Goal: Use online tool/utility: Utilize a website feature to perform a specific function

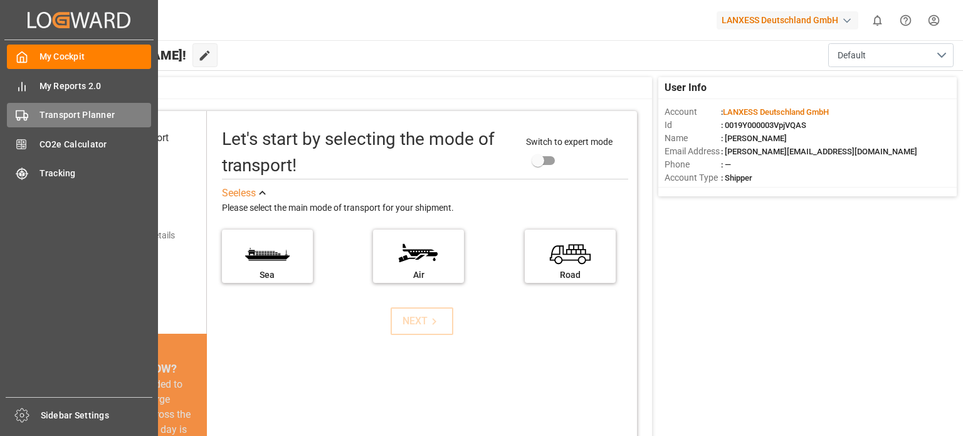
click at [70, 118] on span "Transport Planner" at bounding box center [96, 114] width 112 height 13
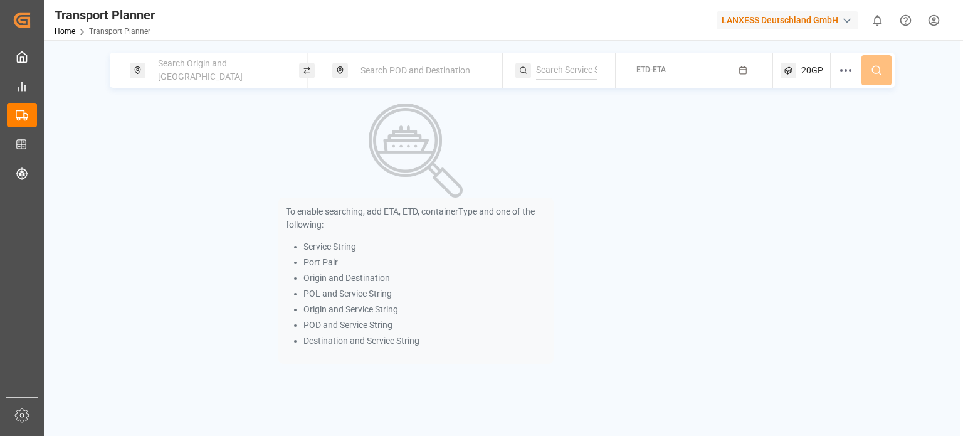
click at [213, 74] on span "Search Origin and [GEOGRAPHIC_DATA]" at bounding box center [200, 69] width 85 height 23
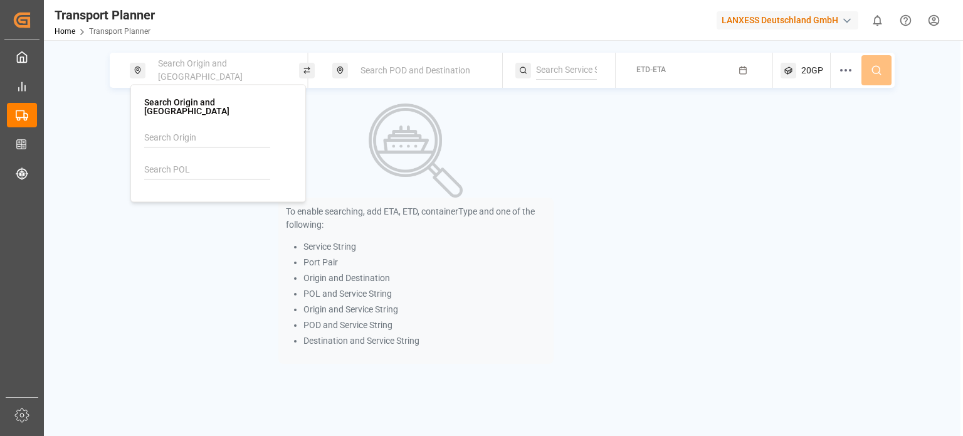
click at [180, 161] on input at bounding box center [207, 170] width 126 height 19
click at [185, 211] on div "[GEOGRAPHIC_DATA]" at bounding box center [202, 217] width 85 height 13
type input "NLRTM"
click at [406, 77] on div "Search POD and Destination" at bounding box center [420, 70] width 135 height 23
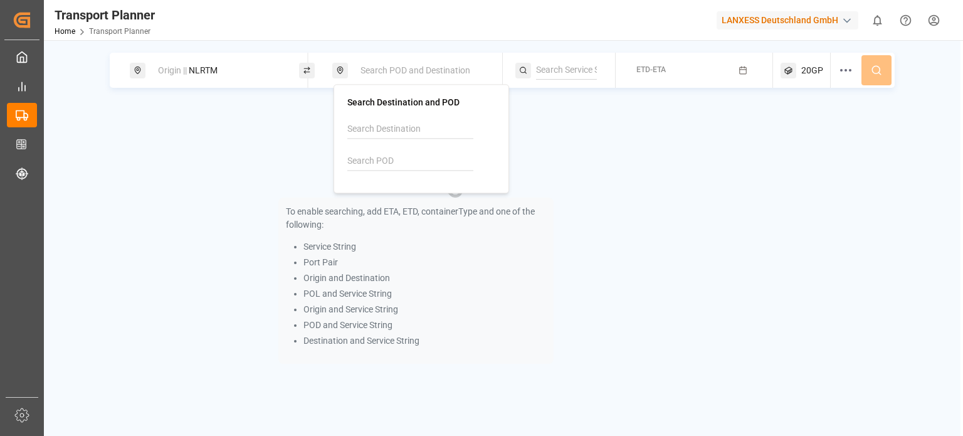
click at [389, 157] on input at bounding box center [410, 161] width 126 height 19
click at [392, 189] on span "CNSHA" at bounding box center [393, 195] width 29 height 13
type input "CNSHA"
click at [573, 76] on input at bounding box center [566, 70] width 61 height 19
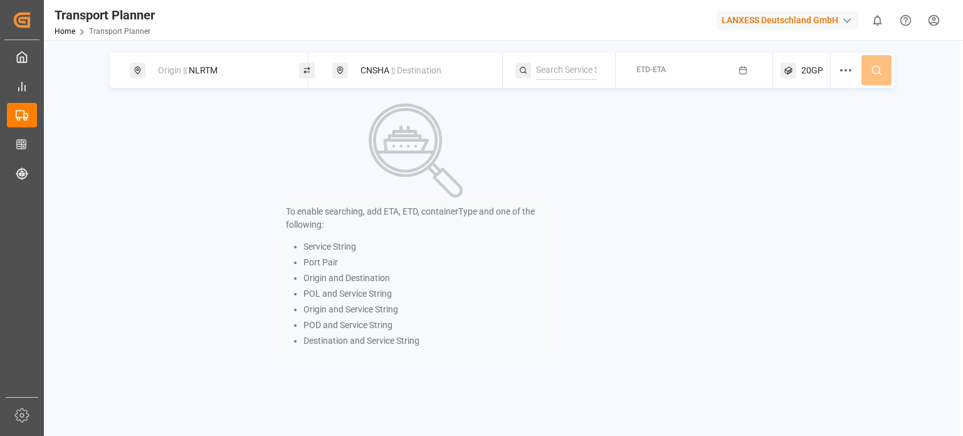
click at [662, 75] on div "ETD-ETA" at bounding box center [651, 70] width 29 height 11
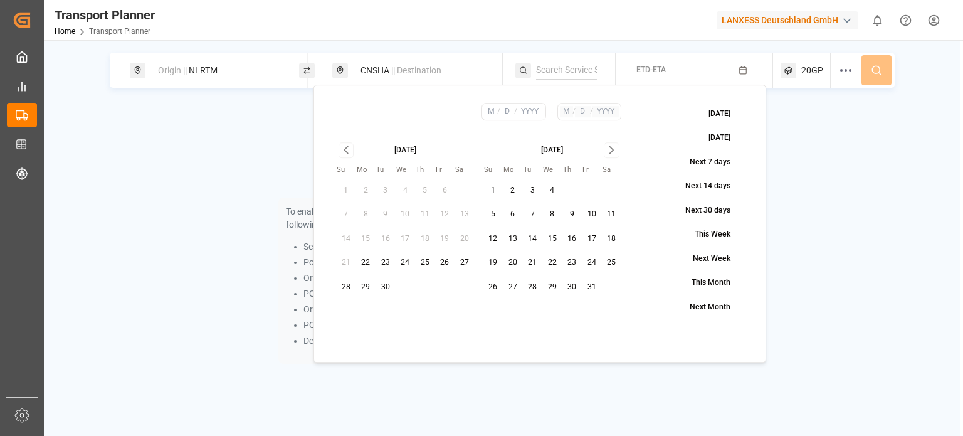
click at [517, 242] on button "13" at bounding box center [513, 239] width 20 height 20
type input "10"
type input "13"
type input "2025"
click at [611, 157] on icon "Go to next month" at bounding box center [612, 149] width 14 height 15
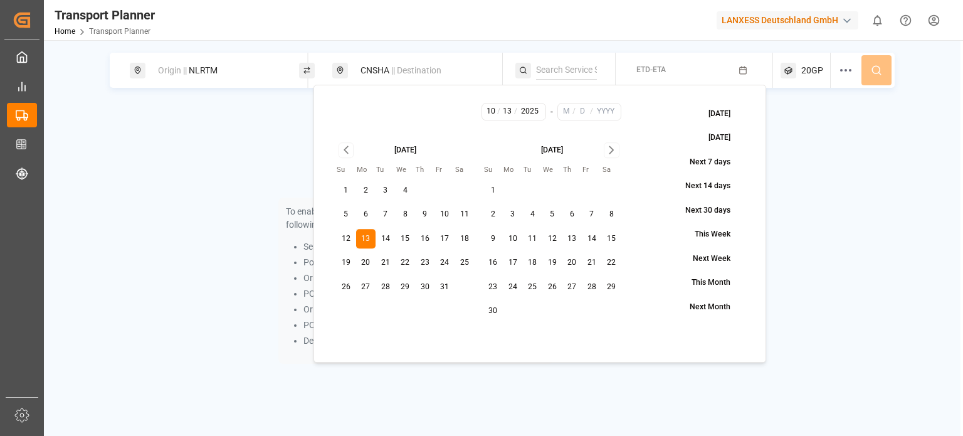
click at [611, 157] on icon "Go to next month" at bounding box center [612, 149] width 14 height 15
click at [553, 285] on button "31" at bounding box center [552, 287] width 20 height 20
type input "12"
type input "31"
type input "2025"
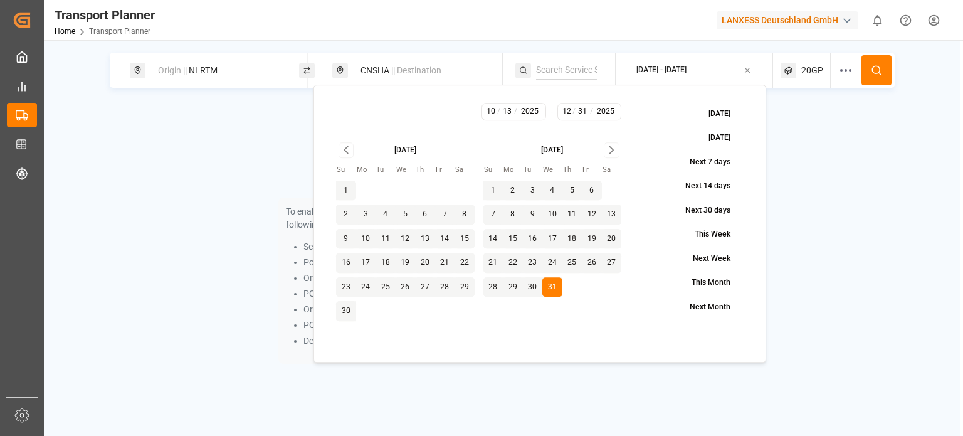
click at [873, 72] on icon at bounding box center [876, 70] width 11 height 11
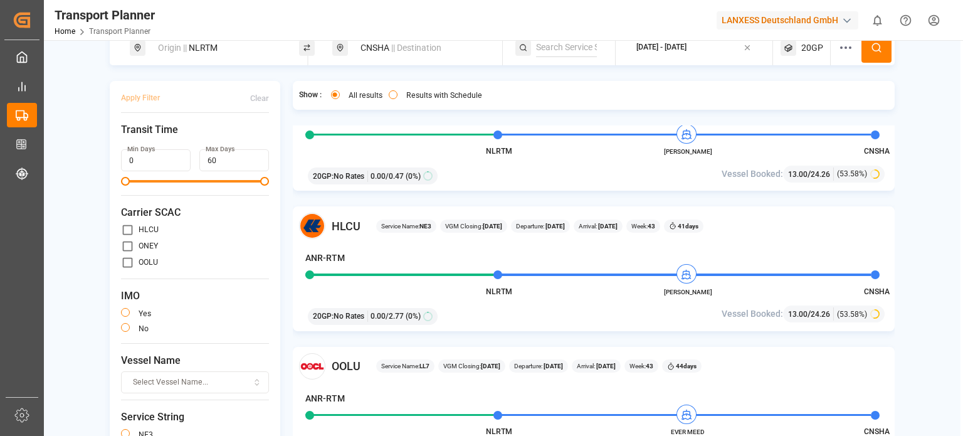
scroll to position [1944, 0]
